Goal: Navigation & Orientation: Find specific page/section

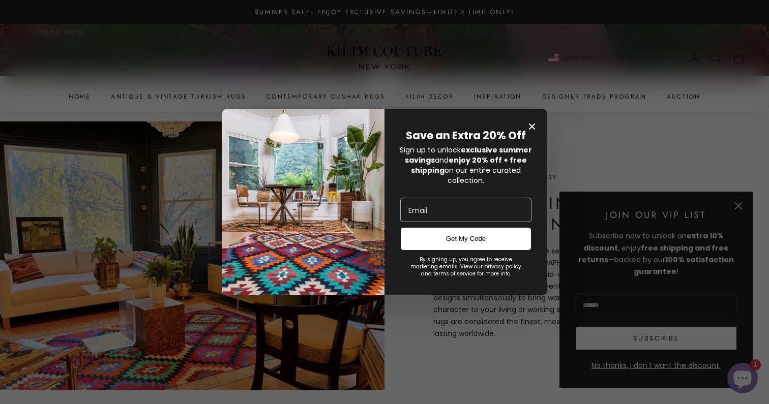
scroll to position [338, 0]
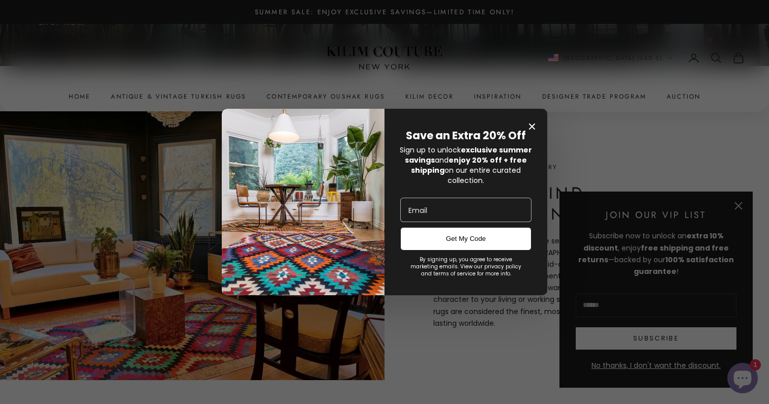
click at [533, 122] on span "Close modal" at bounding box center [532, 127] width 14 height 14
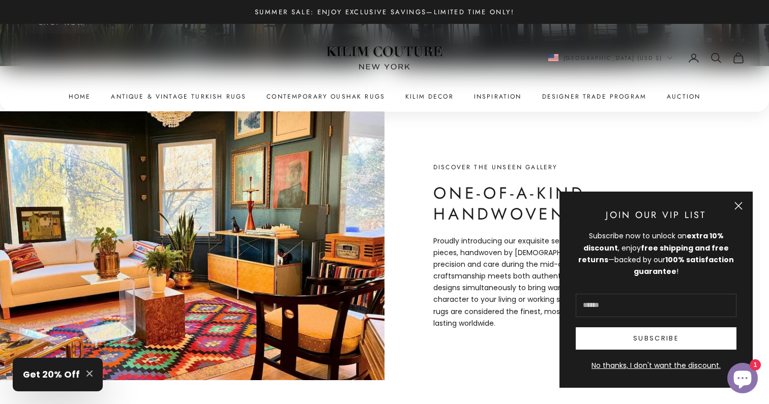
click at [743, 204] on button "Close" at bounding box center [738, 206] width 8 height 8
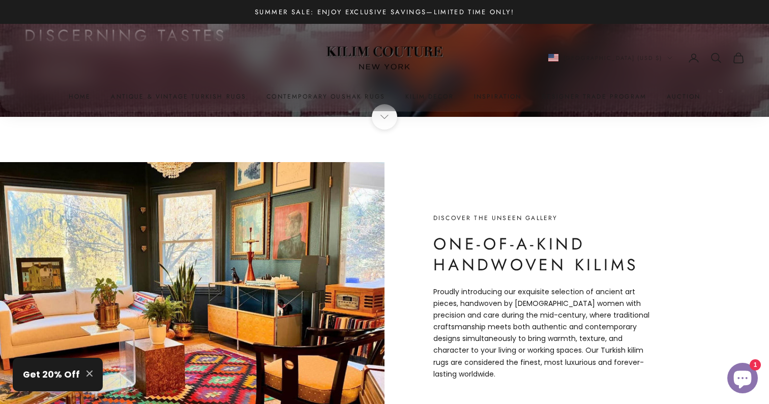
scroll to position [0, 0]
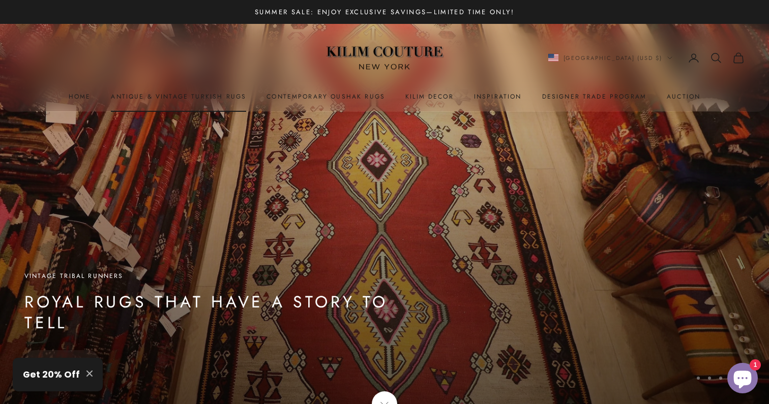
click at [183, 99] on link "Antique & Vintage Turkish Rugs" at bounding box center [178, 97] width 135 height 10
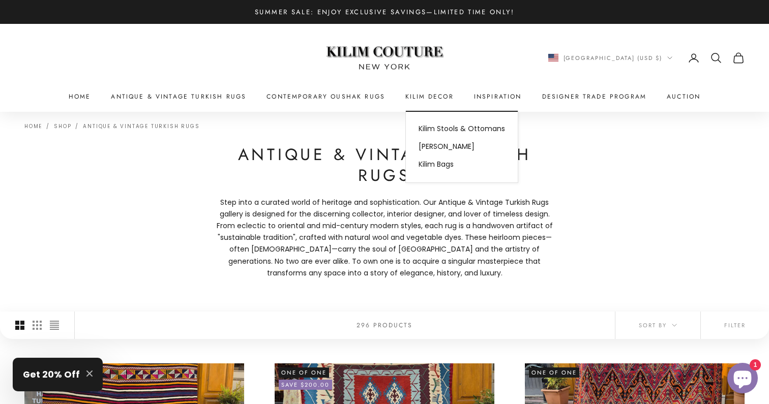
click at [435, 94] on summary "Kilim Decor" at bounding box center [429, 97] width 48 height 10
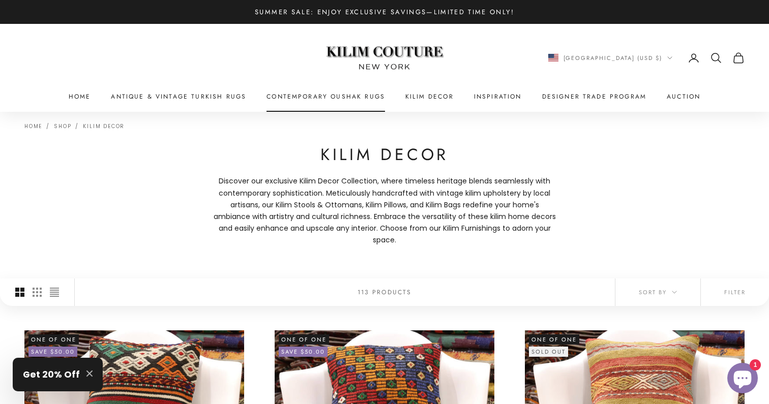
click at [351, 94] on link "Contemporary Oushak Rugs" at bounding box center [326, 97] width 119 height 10
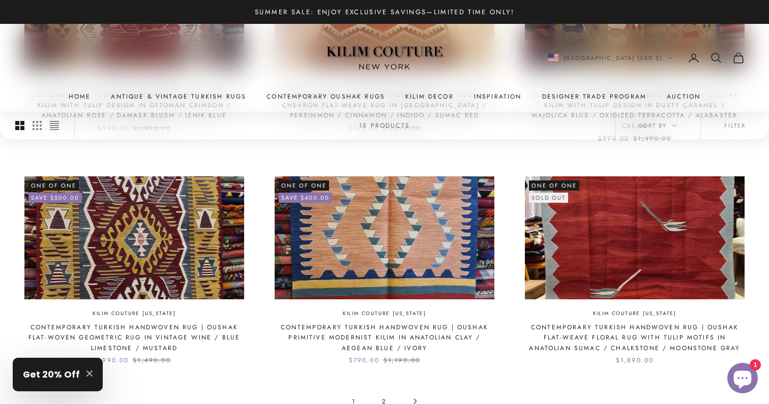
scroll to position [894, 0]
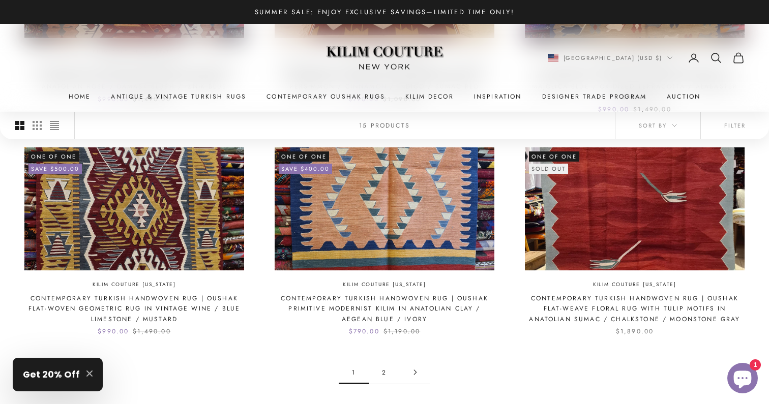
click at [382, 361] on link "2" at bounding box center [384, 372] width 31 height 23
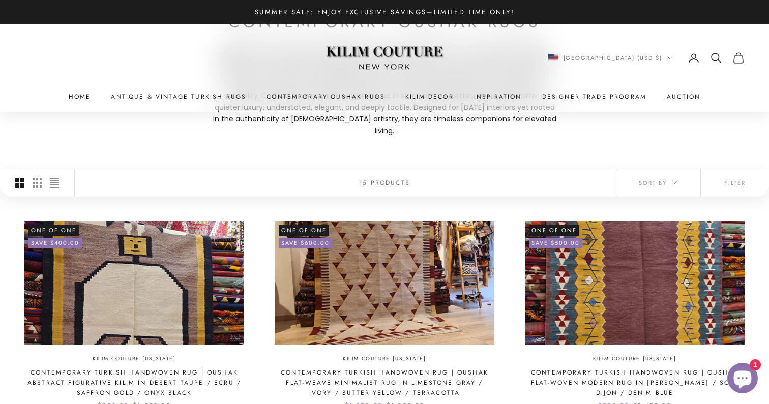
scroll to position [144, 0]
